Goal: Task Accomplishment & Management: Manage account settings

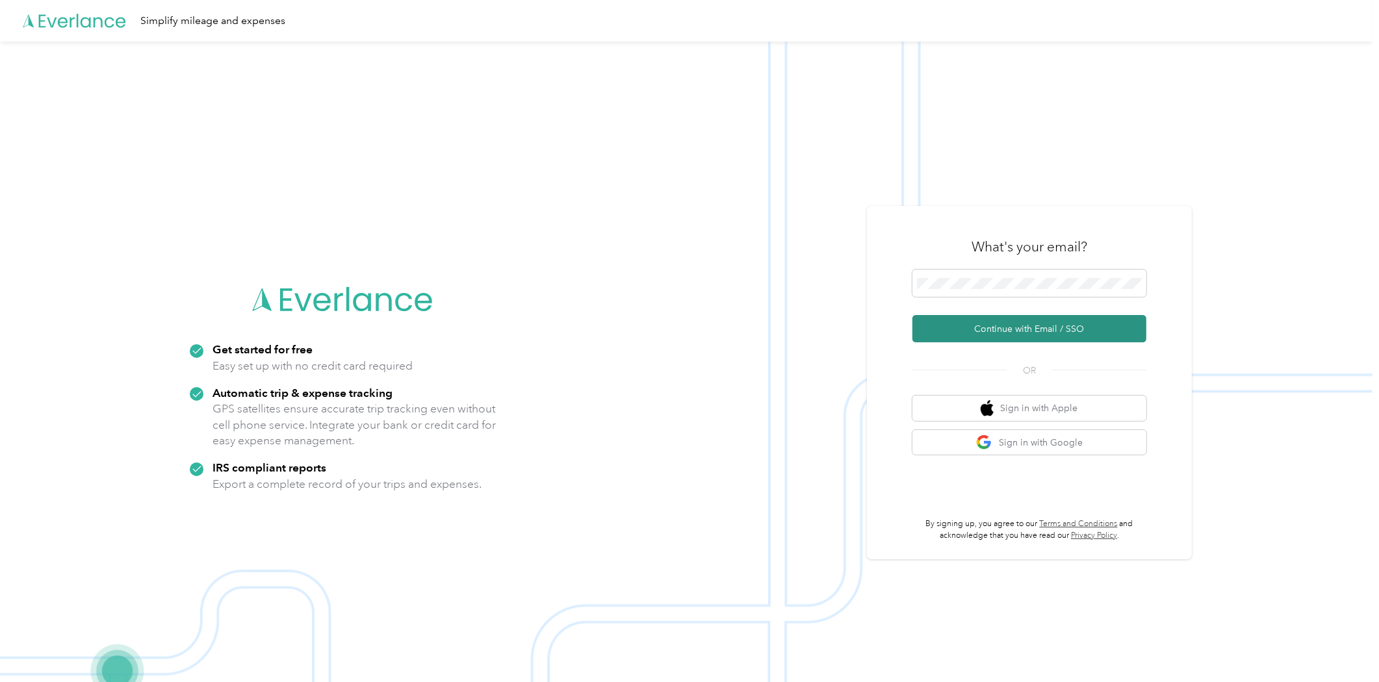
click at [999, 334] on button "Continue with Email / SSO" at bounding box center [1029, 328] width 234 height 27
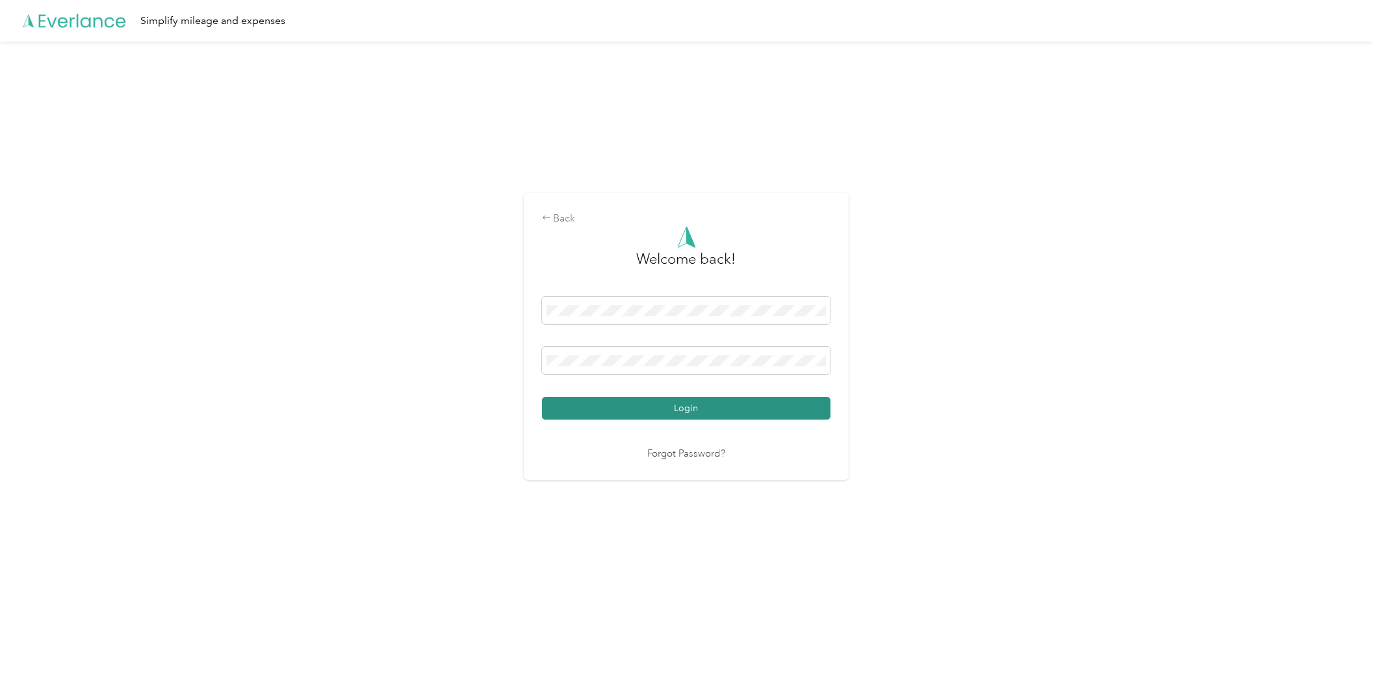
click at [720, 404] on button "Login" at bounding box center [686, 408] width 289 height 23
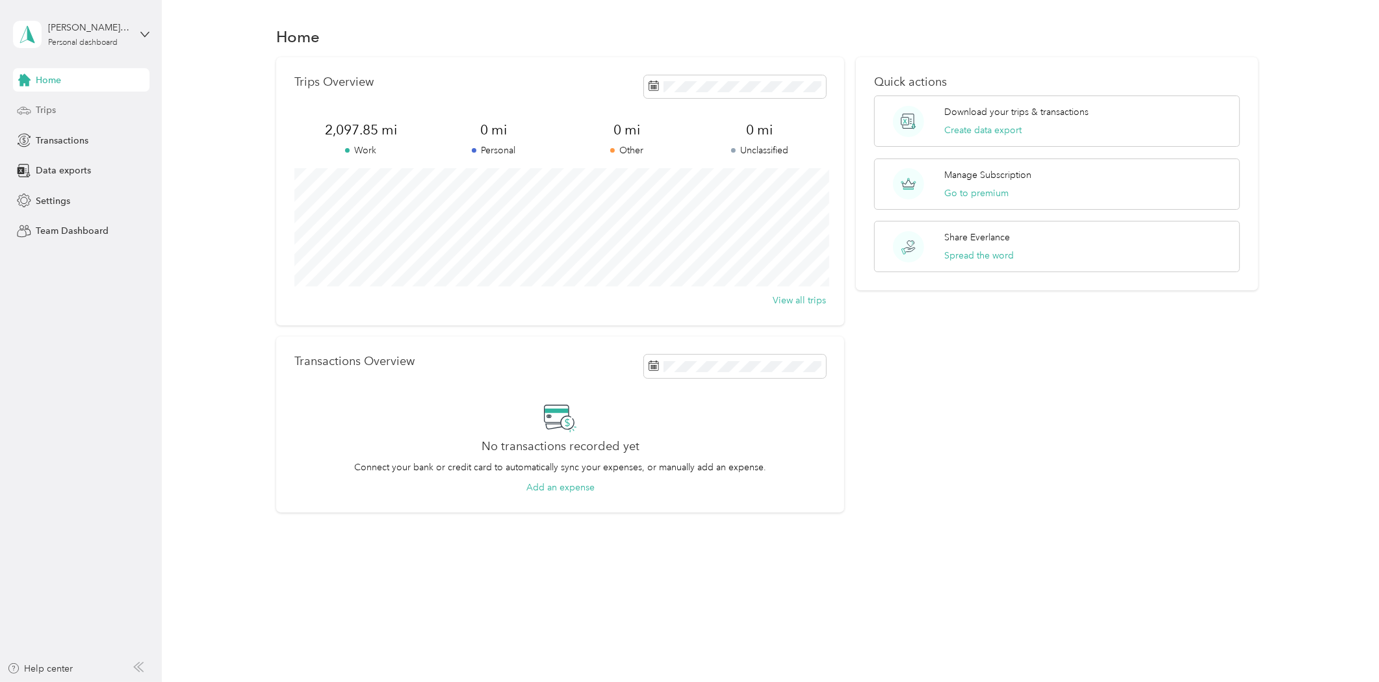
click at [73, 107] on div "Trips" at bounding box center [81, 110] width 136 height 23
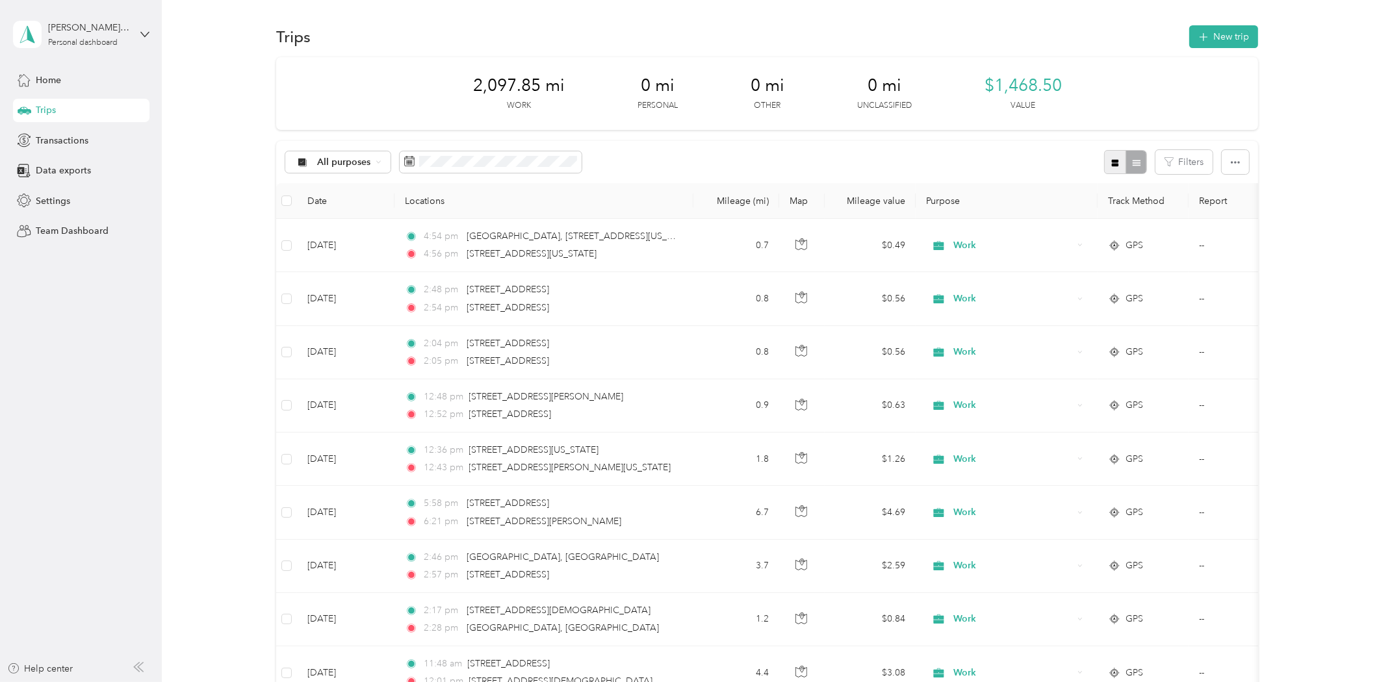
click at [1111, 164] on icon "button" at bounding box center [1115, 163] width 9 height 9
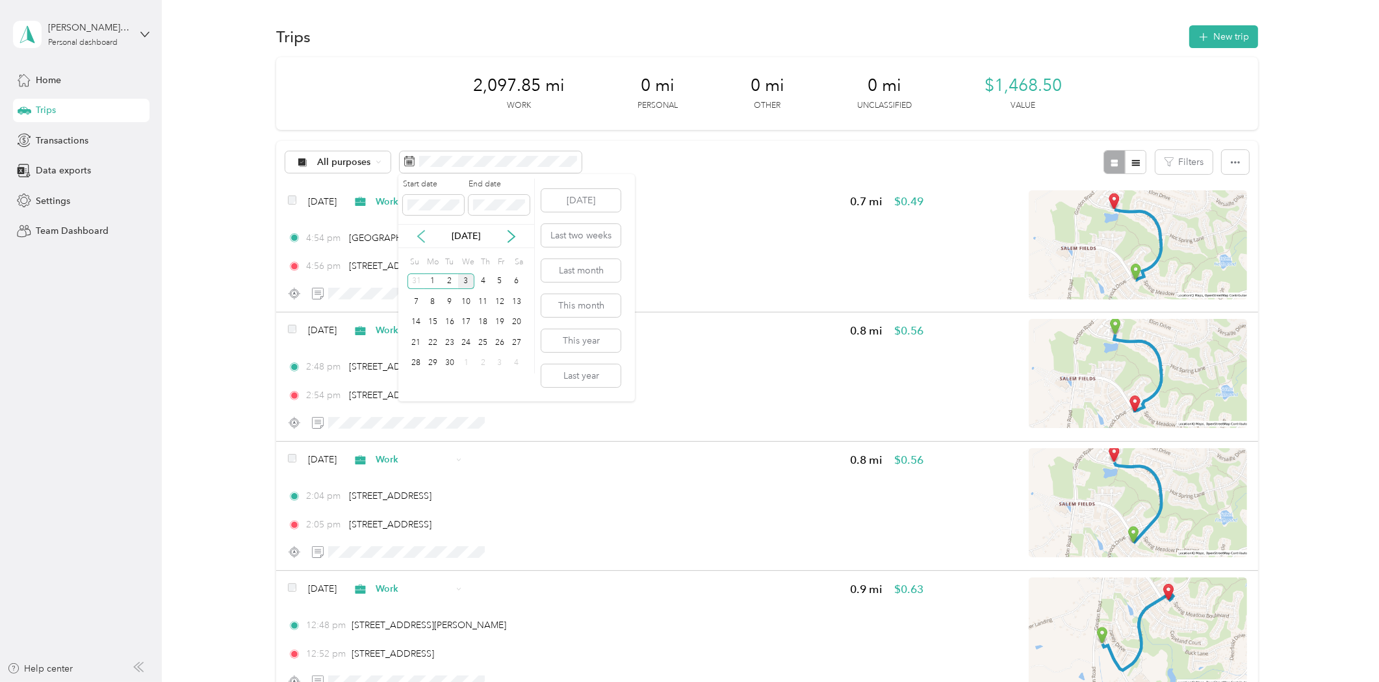
click at [420, 239] on icon at bounding box center [421, 236] width 13 height 13
click at [438, 342] on div "18" at bounding box center [432, 343] width 17 height 16
click at [417, 381] on div "31" at bounding box center [415, 384] width 17 height 16
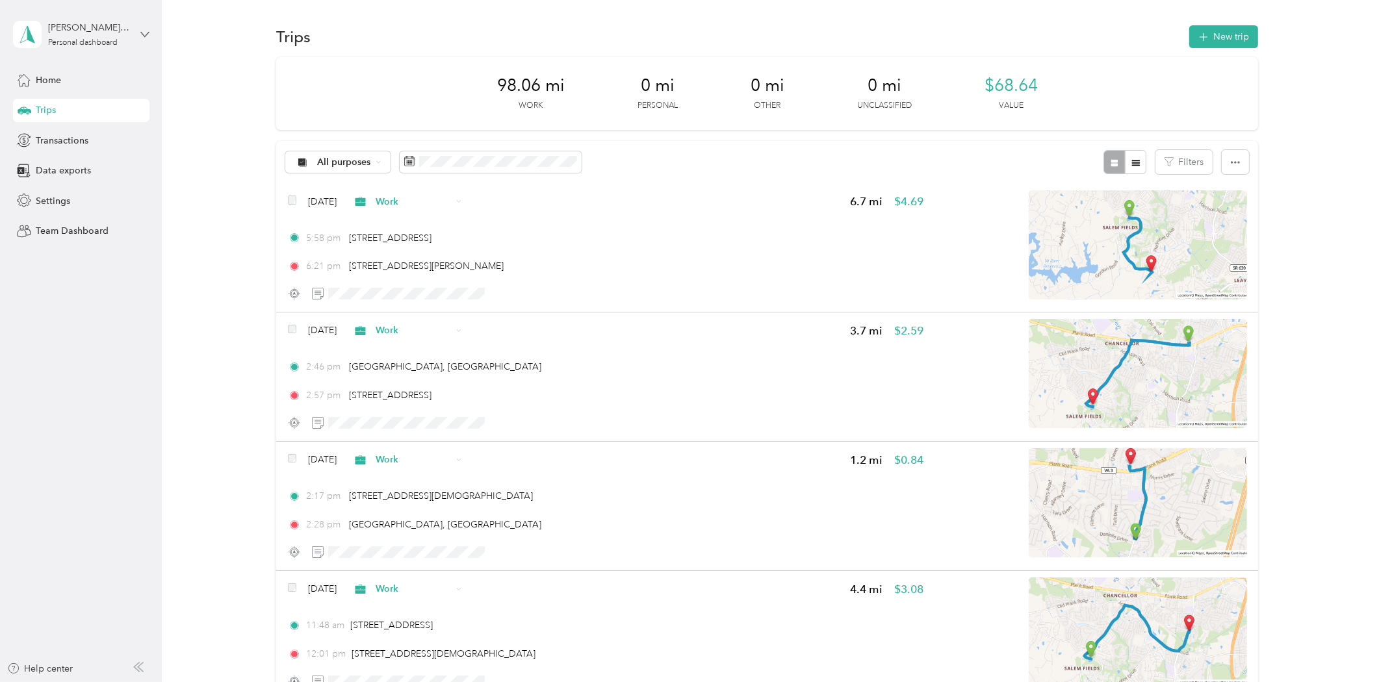
click at [141, 31] on icon at bounding box center [144, 34] width 9 height 9
click at [80, 100] on div "Log out" at bounding box center [149, 106] width 255 height 23
